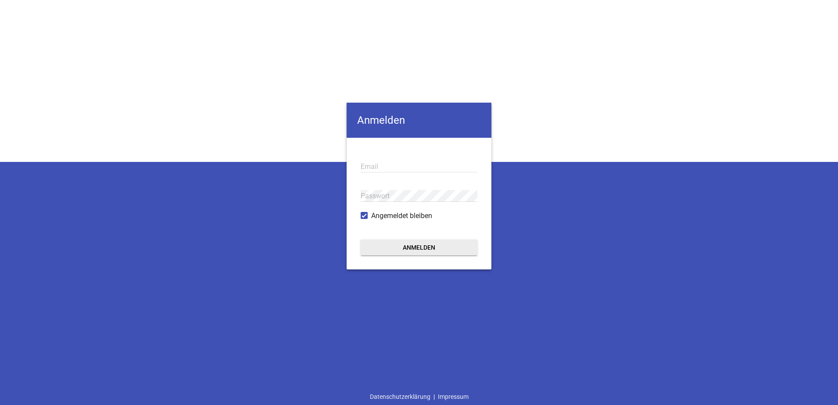
type input "[EMAIL_ADDRESS][DOMAIN_NAME]"
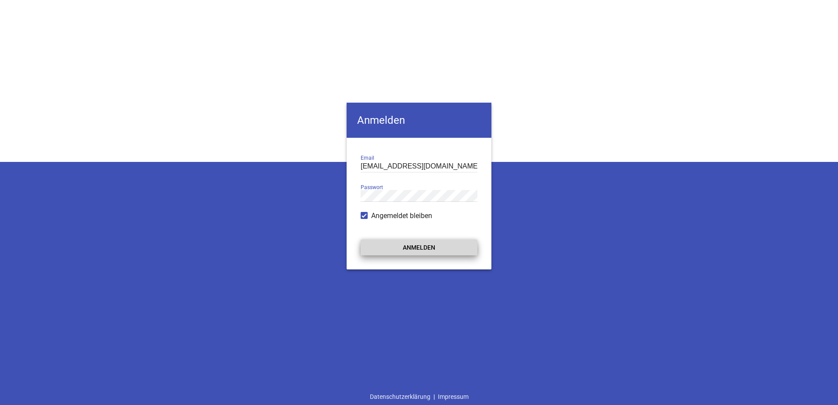
click at [383, 249] on button "Anmelden" at bounding box center [419, 248] width 117 height 16
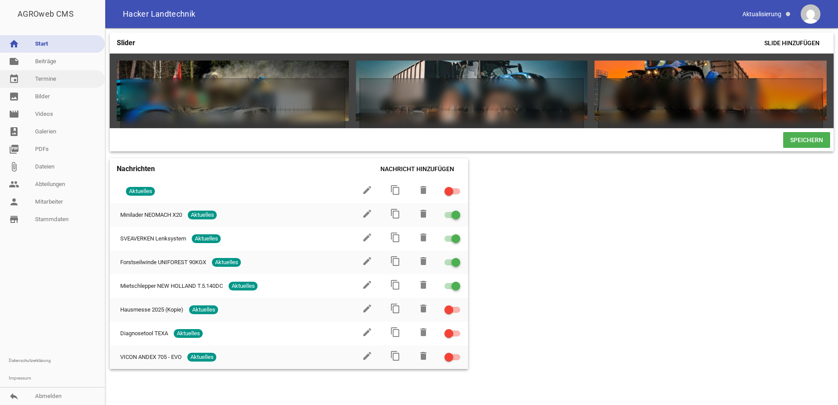
click at [43, 81] on link "event Termine" at bounding box center [52, 79] width 105 height 18
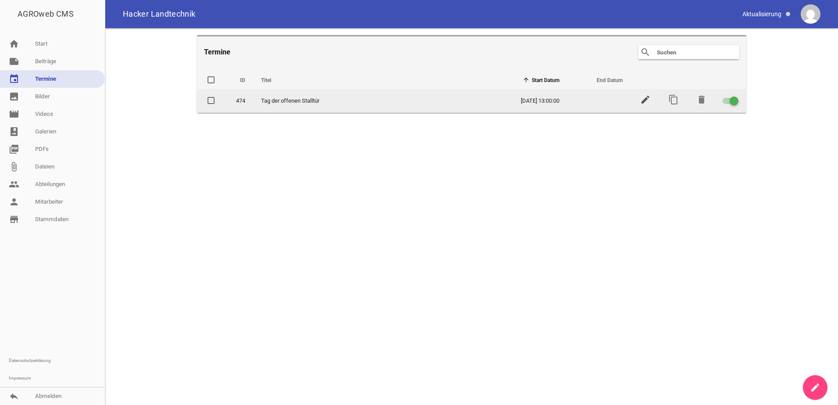
click at [640, 102] on icon "edit" at bounding box center [645, 99] width 11 height 11
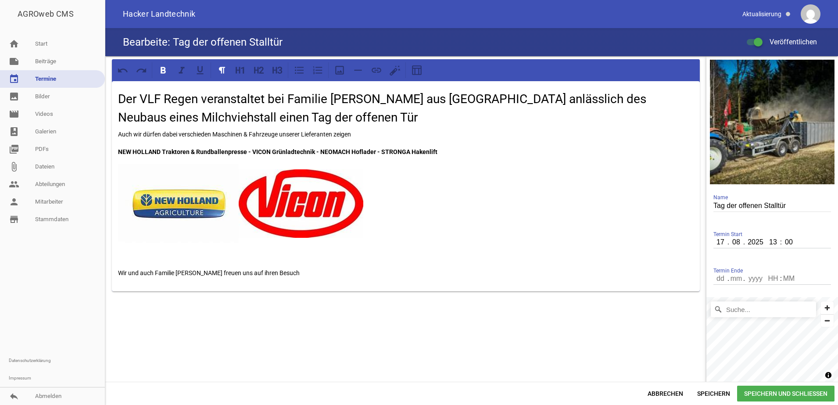
click at [458, 150] on p "NEW HOLLAND Traktoren & Rundballenpresse - VICON Grünladtechnik - NEOMACH Hofla…" at bounding box center [406, 152] width 576 height 11
click at [455, 203] on p at bounding box center [406, 203] width 576 height 79
click at [342, 65] on icon at bounding box center [339, 70] width 11 height 11
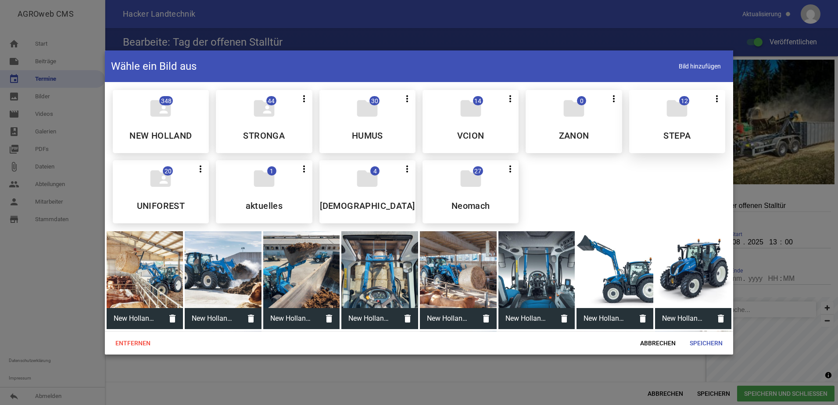
click at [646, 131] on div "folder 12 more_vert Teilen Bearbeiten Löschen STEPA" at bounding box center [677, 121] width 96 height 63
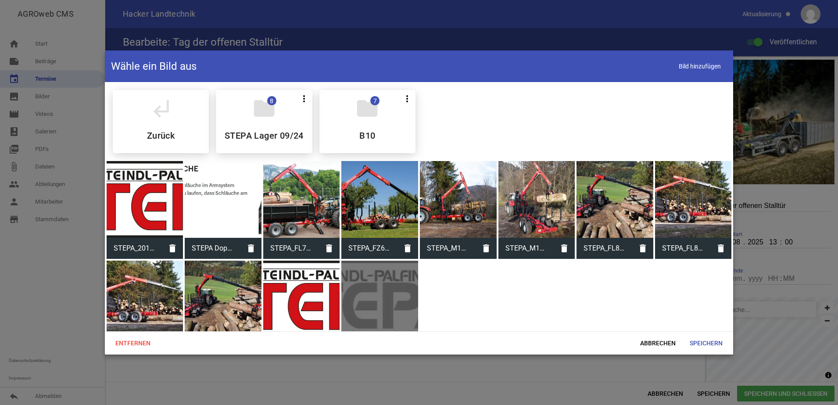
click at [317, 301] on div at bounding box center [301, 299] width 77 height 77
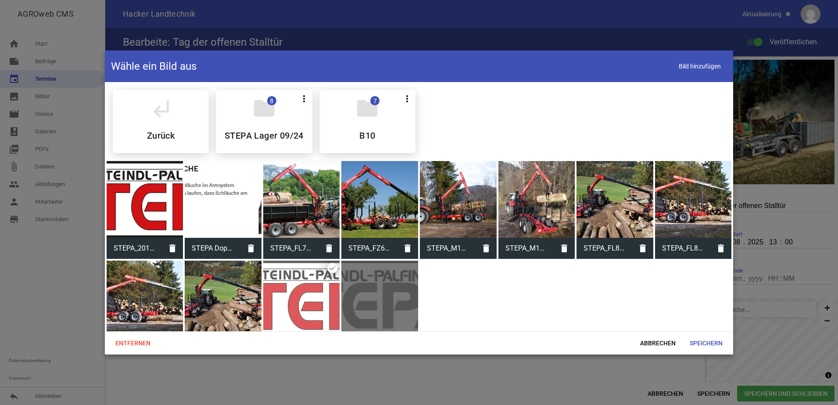
click at [317, 301] on div at bounding box center [301, 299] width 77 height 77
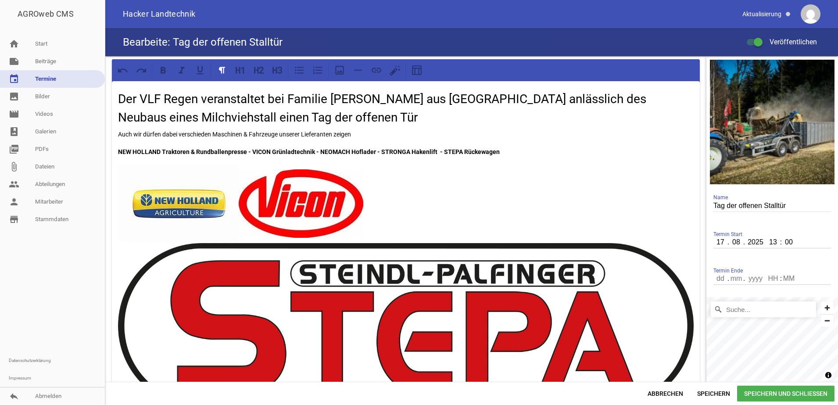
click at [796, 394] on span "Speichern und Schließen" at bounding box center [785, 394] width 97 height 16
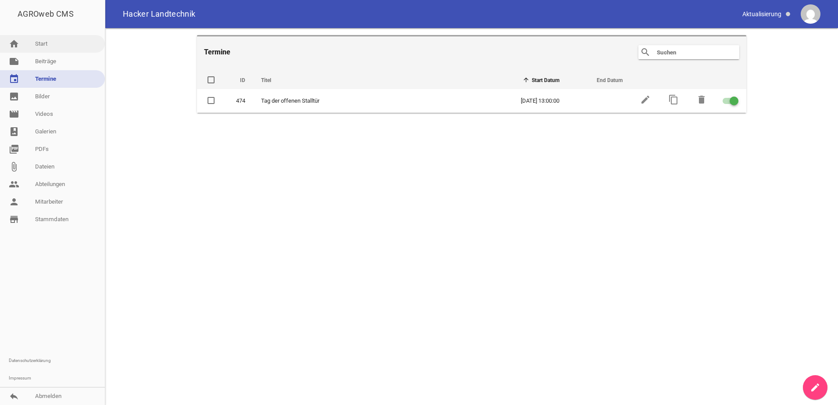
click at [38, 40] on link "home Start" at bounding box center [52, 44] width 105 height 18
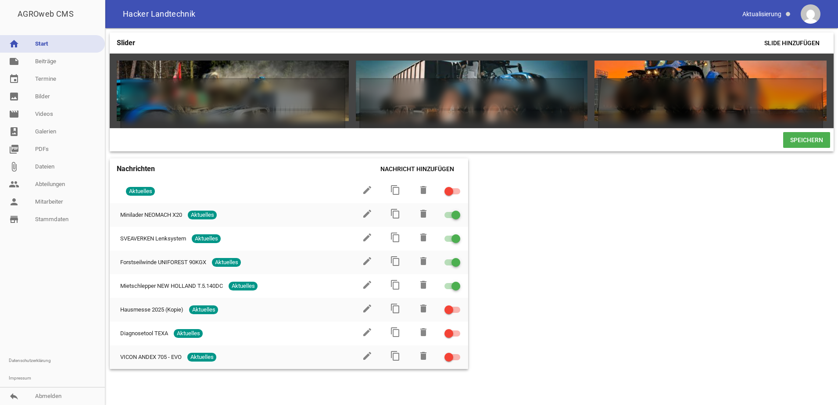
click at [799, 141] on span "Speichern" at bounding box center [807, 140] width 47 height 16
